Goal: Information Seeking & Learning: Learn about a topic

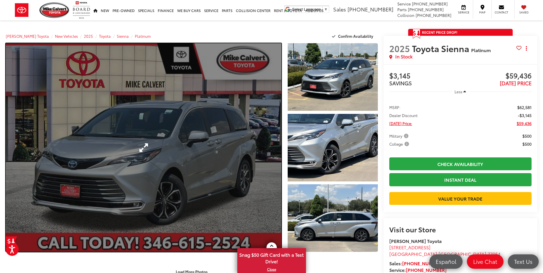
click at [236, 145] on link "Expand Photo 0" at bounding box center [144, 147] width 276 height 209
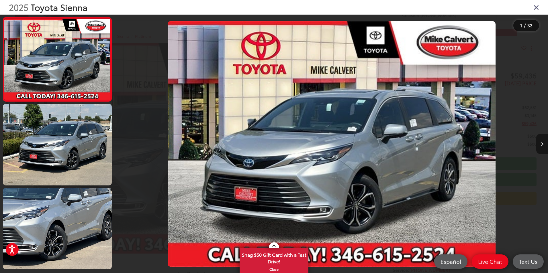
click at [542, 144] on icon "Next image" at bounding box center [541, 144] width 3 height 4
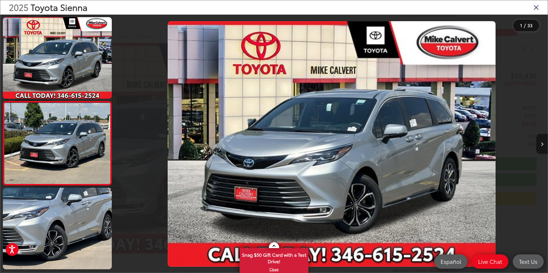
scroll to position [16, 0]
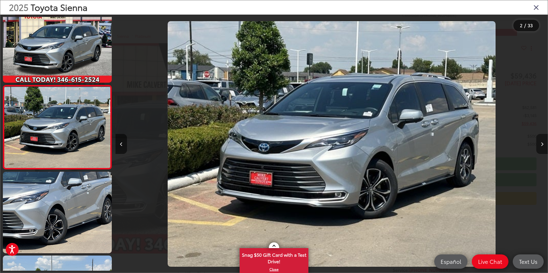
click at [542, 144] on icon "Next image" at bounding box center [541, 144] width 3 height 4
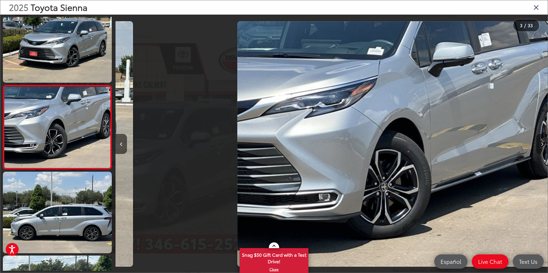
scroll to position [0, 864]
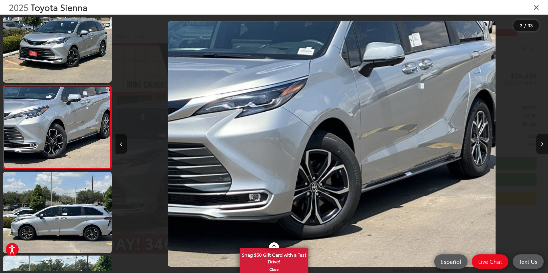
click at [542, 144] on icon "Next image" at bounding box center [541, 144] width 3 height 4
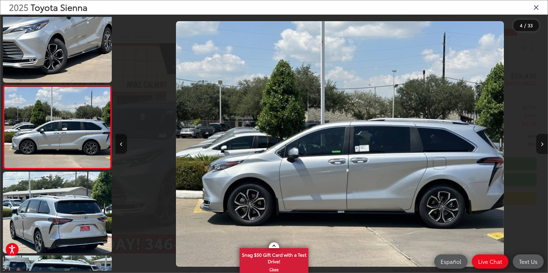
scroll to position [0, 1296]
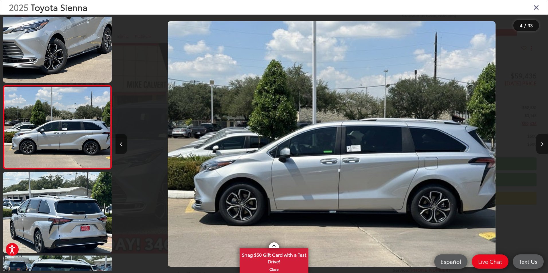
click at [542, 144] on icon "Next image" at bounding box center [541, 144] width 3 height 4
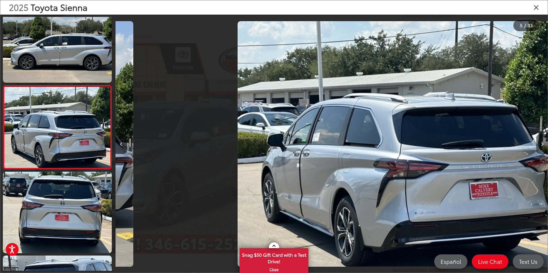
scroll to position [0, 1728]
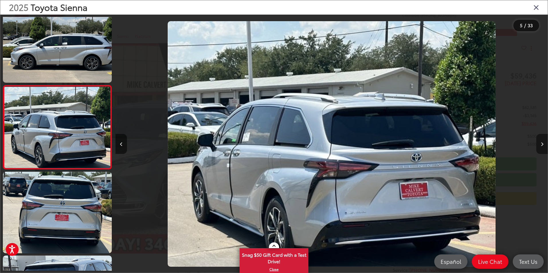
click at [542, 144] on icon "Next image" at bounding box center [541, 144] width 3 height 4
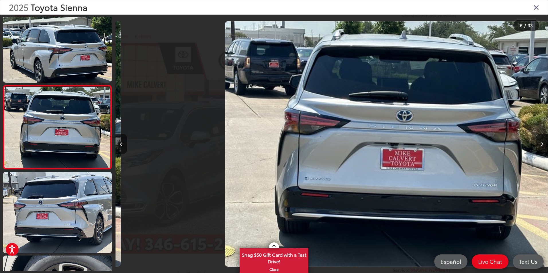
scroll to position [0, 2160]
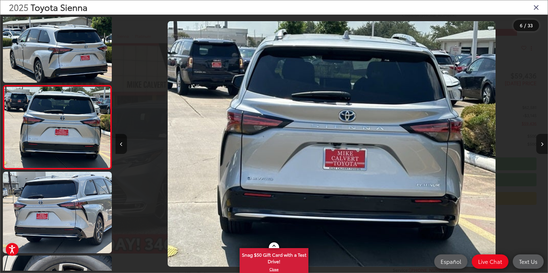
click at [542, 144] on icon "Next image" at bounding box center [541, 144] width 3 height 4
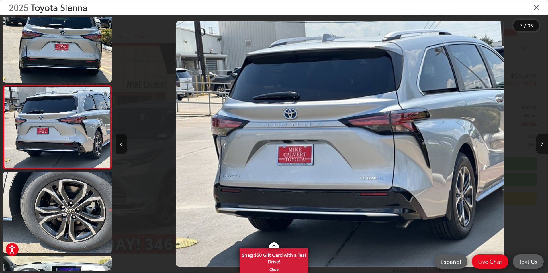
scroll to position [0, 2591]
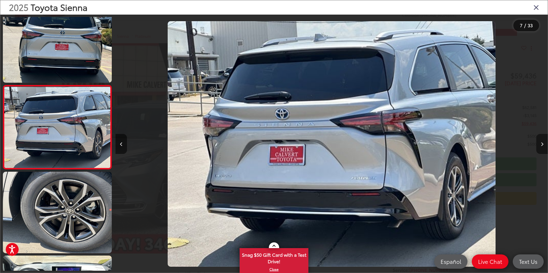
click at [542, 144] on icon "Next image" at bounding box center [541, 144] width 3 height 4
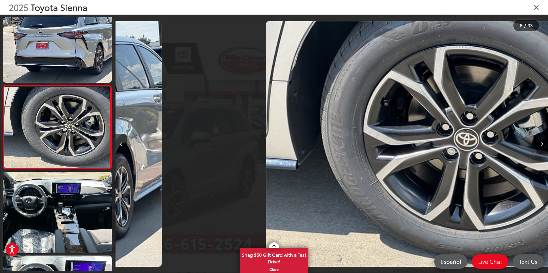
scroll to position [0, 3023]
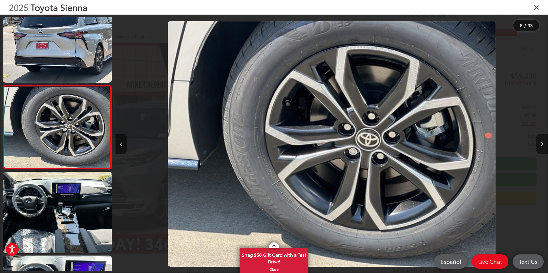
click at [542, 144] on icon "Next image" at bounding box center [541, 144] width 3 height 4
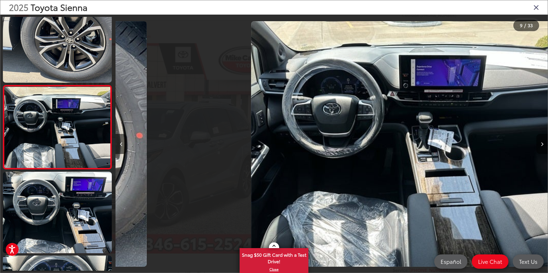
scroll to position [0, 3455]
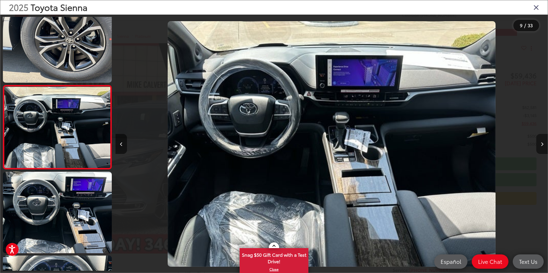
click at [542, 144] on icon "Next image" at bounding box center [541, 144] width 3 height 4
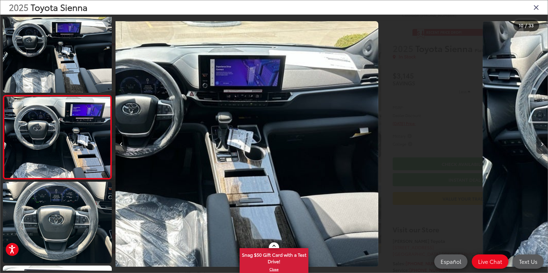
scroll to position [0, 0]
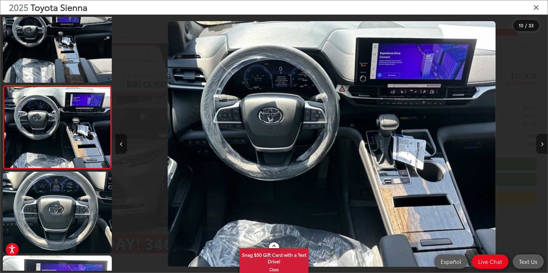
click at [542, 144] on icon "Next image" at bounding box center [541, 144] width 3 height 4
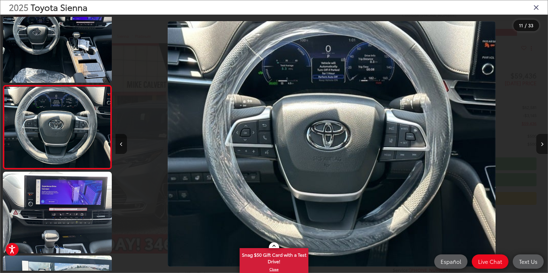
click at [542, 144] on icon "Next image" at bounding box center [541, 144] width 3 height 4
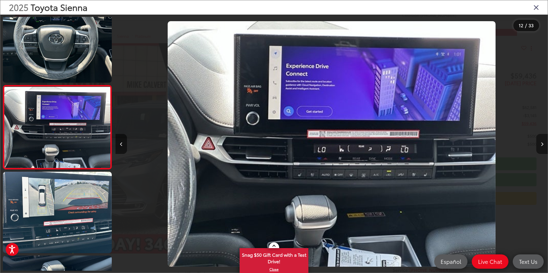
click at [542, 144] on icon "Next image" at bounding box center [541, 144] width 3 height 4
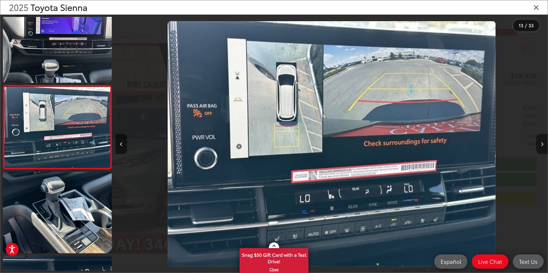
click at [542, 144] on icon "Next image" at bounding box center [541, 144] width 3 height 4
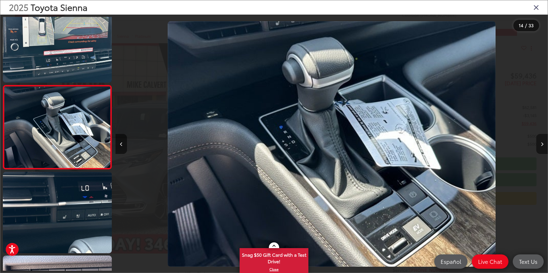
click at [542, 144] on icon "Next image" at bounding box center [541, 144] width 3 height 4
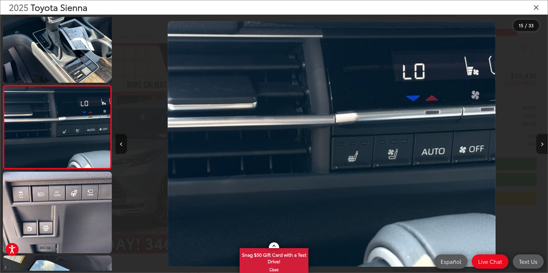
click at [542, 144] on icon "Next image" at bounding box center [541, 144] width 3 height 4
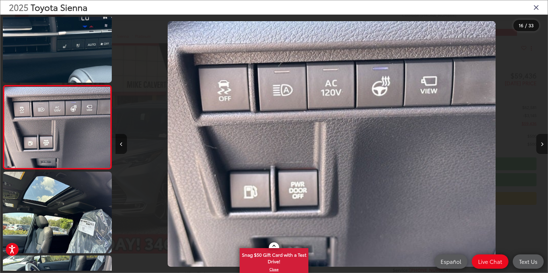
click at [542, 144] on icon "Next image" at bounding box center [541, 144] width 3 height 4
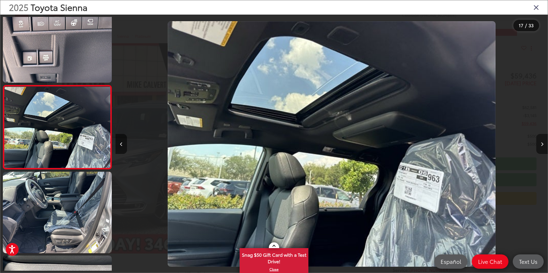
click at [542, 144] on icon "Next image" at bounding box center [541, 144] width 3 height 4
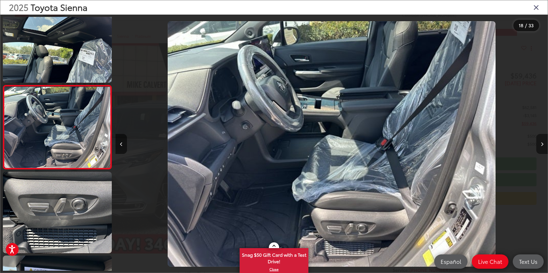
click at [542, 144] on icon "Next image" at bounding box center [541, 144] width 3 height 4
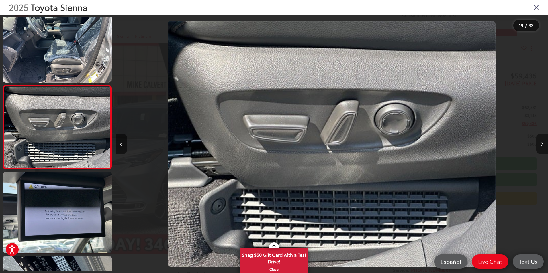
click at [542, 144] on icon "Next image" at bounding box center [541, 144] width 3 height 4
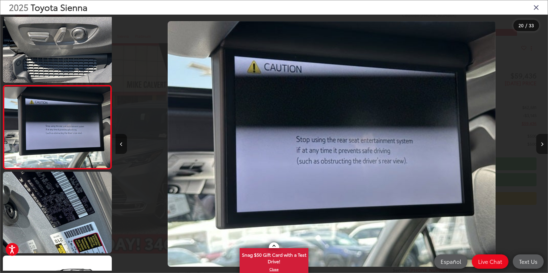
click at [542, 144] on icon "Next image" at bounding box center [541, 144] width 3 height 4
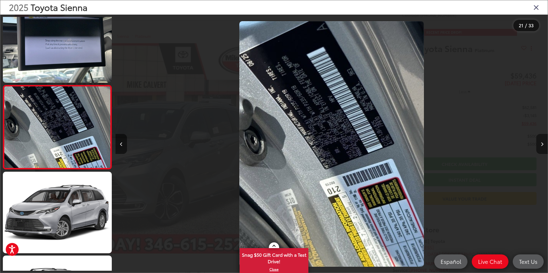
click at [542, 144] on icon "Next image" at bounding box center [541, 144] width 3 height 4
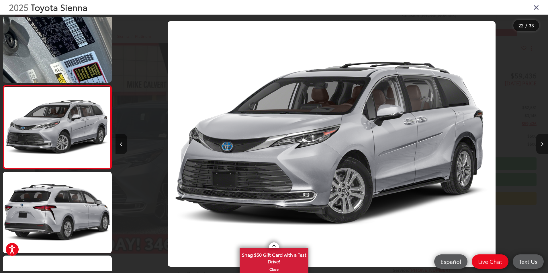
click at [542, 144] on icon "Next image" at bounding box center [541, 144] width 3 height 4
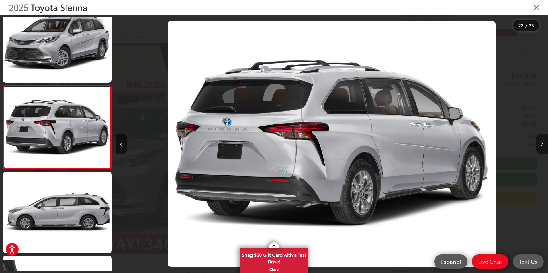
click at [542, 144] on icon "Next image" at bounding box center [541, 144] width 3 height 4
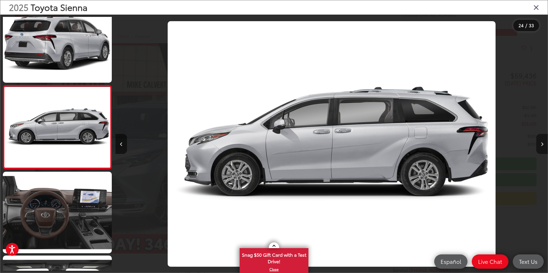
click at [542, 144] on icon "Next image" at bounding box center [541, 144] width 3 height 4
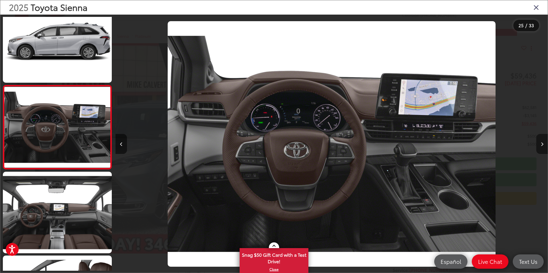
click at [542, 144] on icon "Next image" at bounding box center [541, 144] width 3 height 4
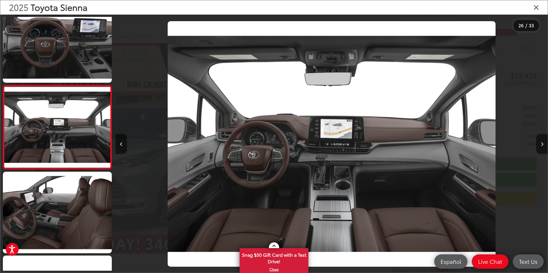
click at [535, 9] on icon "Close gallery" at bounding box center [536, 6] width 6 height 7
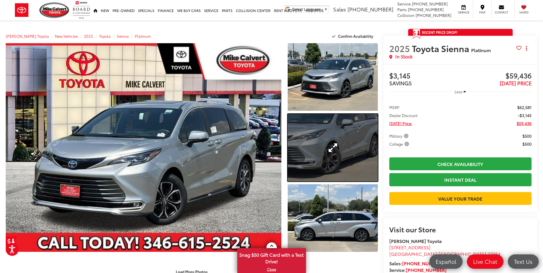
click at [335, 141] on link "Expand Photo 2" at bounding box center [333, 148] width 90 height 68
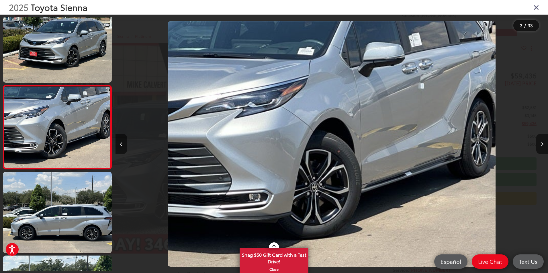
click at [537, 7] on icon "Close gallery" at bounding box center [536, 6] width 6 height 7
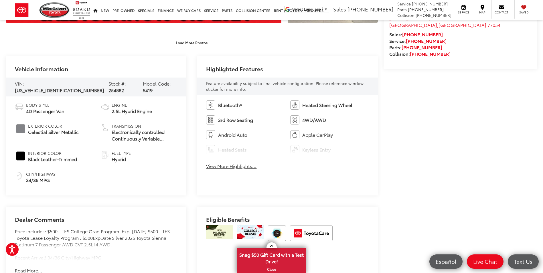
click at [237, 167] on button "View More Highlights..." at bounding box center [231, 166] width 50 height 7
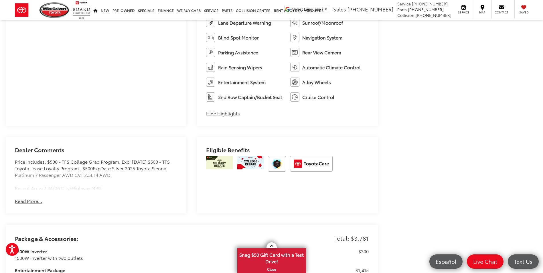
click at [24, 200] on button "Read More..." at bounding box center [28, 201] width 27 height 7
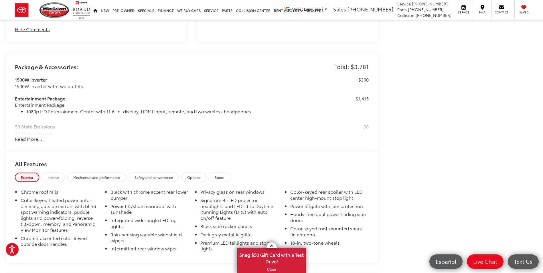
click at [38, 139] on button "Read More..." at bounding box center [28, 139] width 27 height 7
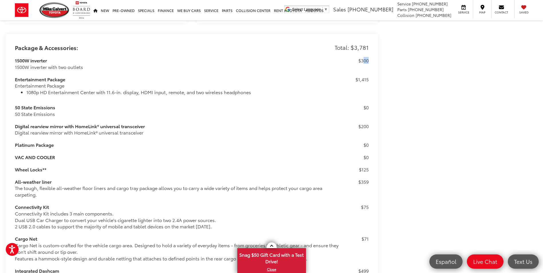
drag, startPoint x: 361, startPoint y: 60, endPoint x: 367, endPoint y: 60, distance: 5.7
click at [367, 60] on p "$300" at bounding box center [364, 60] width 10 height 7
drag, startPoint x: 367, startPoint y: 60, endPoint x: 363, endPoint y: 79, distance: 19.2
click at [363, 79] on p "$1,415" at bounding box center [362, 79] width 13 height 7
drag, startPoint x: 363, startPoint y: 79, endPoint x: 367, endPoint y: 123, distance: 43.4
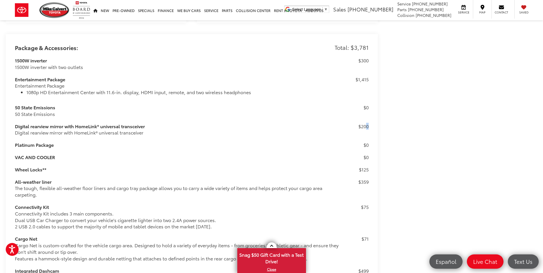
click at [367, 123] on div "1500W inverter 1500W inverter with two outlets $300 Entertainment Package Enter…" at bounding box center [192, 265] width 354 height 417
drag, startPoint x: 367, startPoint y: 123, endPoint x: 366, endPoint y: 170, distance: 47.0
click at [366, 170] on p "$125" at bounding box center [364, 169] width 10 height 7
drag, startPoint x: 366, startPoint y: 170, endPoint x: 372, endPoint y: 180, distance: 11.4
click at [372, 180] on div "Package & Accessories: Total: $3,781 1500W inverter 1500W inverter with two out…" at bounding box center [192, 262] width 372 height 456
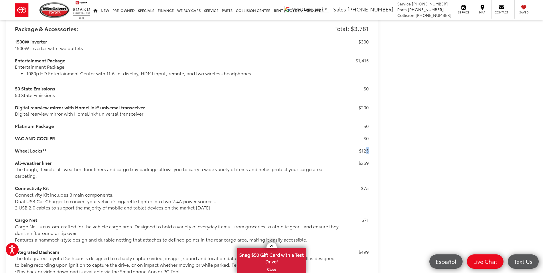
scroll to position [621, 0]
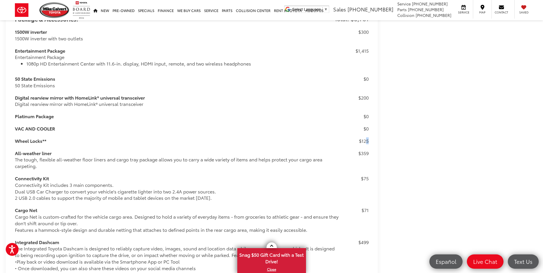
drag, startPoint x: 363, startPoint y: 179, endPoint x: 371, endPoint y: 178, distance: 7.8
click at [371, 178] on div "Package & Accessories: Total: $3,781 1500W inverter 1500W inverter with two out…" at bounding box center [192, 233] width 372 height 456
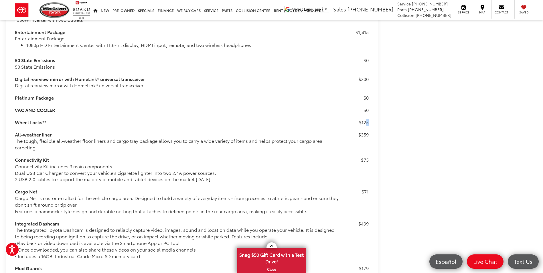
scroll to position [678, 0]
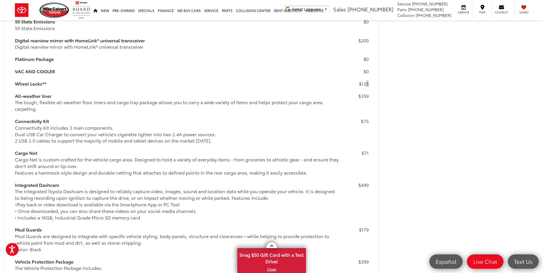
drag, startPoint x: 365, startPoint y: 153, endPoint x: 368, endPoint y: 152, distance: 2.9
click at [368, 152] on p "$71" at bounding box center [365, 153] width 7 height 7
drag, startPoint x: 368, startPoint y: 152, endPoint x: 369, endPoint y: 182, distance: 29.8
click at [369, 182] on div "Package & Accessories: Total: $3,781 1500W inverter 1500W inverter with two out…" at bounding box center [192, 176] width 372 height 456
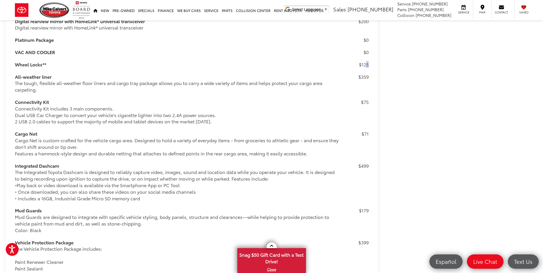
scroll to position [707, 0]
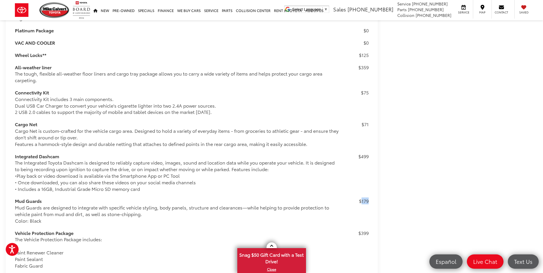
drag, startPoint x: 357, startPoint y: 203, endPoint x: 365, endPoint y: 201, distance: 7.9
click at [365, 201] on div "Mud Guards Mud Guards are designed to integrate with specific vehicle styling, …" at bounding box center [192, 211] width 354 height 26
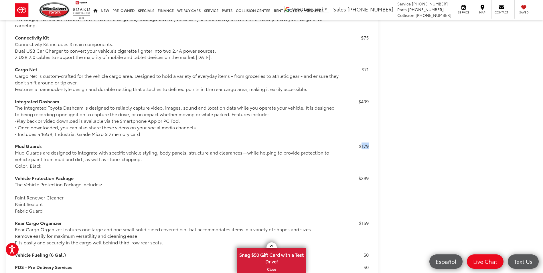
scroll to position [764, 0]
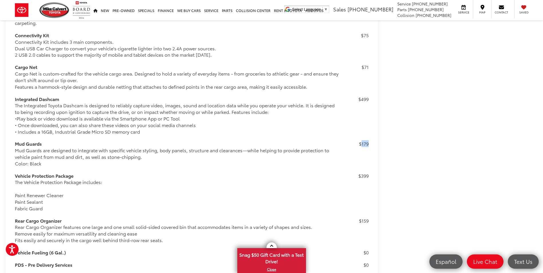
drag, startPoint x: 355, startPoint y: 178, endPoint x: 377, endPoint y: 172, distance: 23.1
click at [377, 172] on div "Package & Accessories: Total: $3,781 1500W inverter 1500W inverter with two out…" at bounding box center [192, 90] width 372 height 456
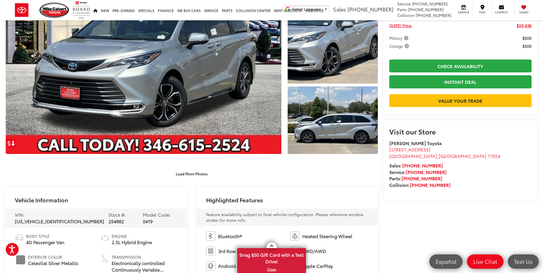
scroll to position [0, 0]
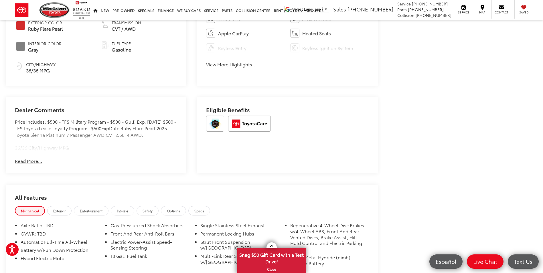
scroll to position [372, 0]
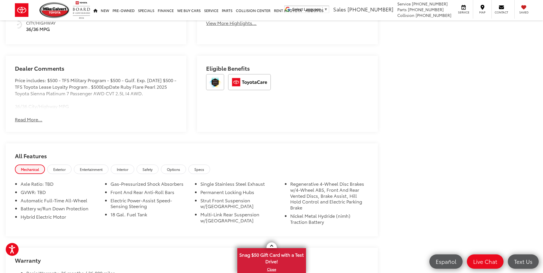
click at [34, 123] on button "Read More..." at bounding box center [28, 119] width 27 height 7
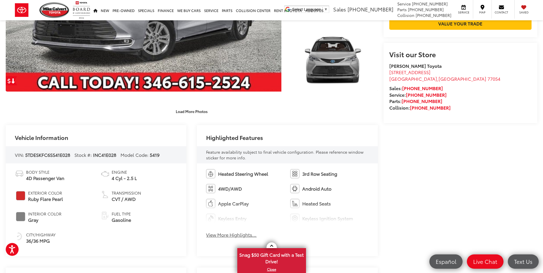
scroll to position [200, 0]
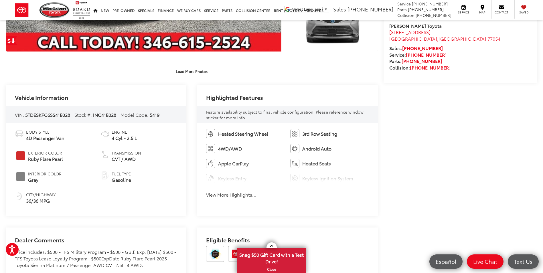
click at [222, 197] on button "View More Highlights..." at bounding box center [231, 195] width 50 height 7
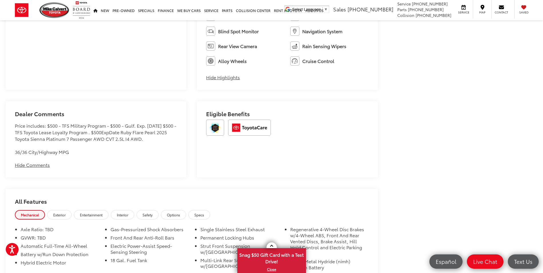
scroll to position [458, 0]
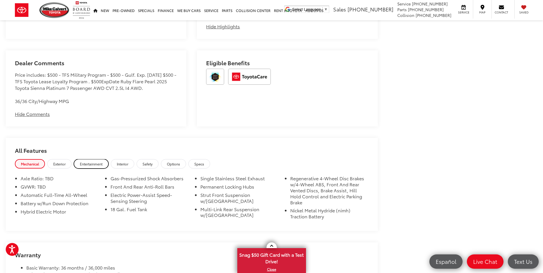
click at [93, 163] on span "Entertainment" at bounding box center [91, 164] width 23 height 5
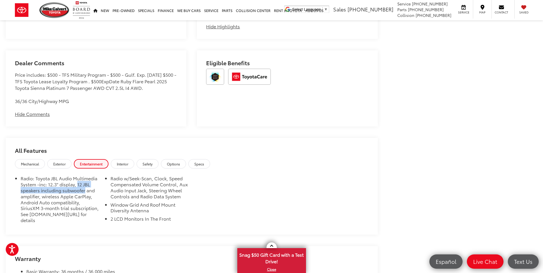
drag, startPoint x: 78, startPoint y: 186, endPoint x: 86, endPoint y: 190, distance: 9.1
click at [86, 190] on li "Radio: Toyota JBL Audio Multimedia System -inc: 12.3" display, 12 JBL speakers …" at bounding box center [60, 201] width 78 height 50
drag, startPoint x: 86, startPoint y: 190, endPoint x: 72, endPoint y: 198, distance: 16.9
click at [72, 198] on li "Radio: Toyota JBL Audio Multimedia System -inc: 12.3" display, 12 JBL speakers …" at bounding box center [60, 201] width 78 height 50
drag, startPoint x: 77, startPoint y: 185, endPoint x: 98, endPoint y: 201, distance: 26.5
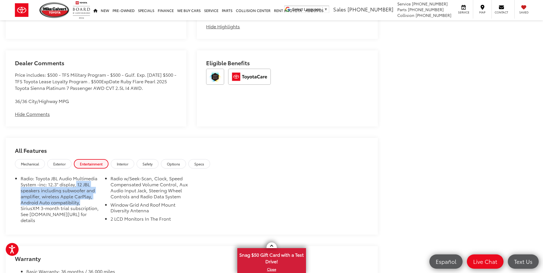
click at [98, 201] on li "Radio: Toyota JBL Audio Multimedia System -inc: 12.3" display, 12 JBL speakers …" at bounding box center [60, 201] width 78 height 50
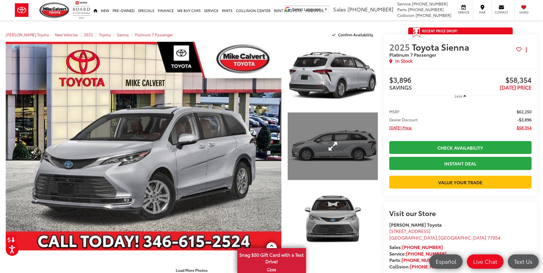
scroll to position [0, 0]
